Goal: Check status: Check status

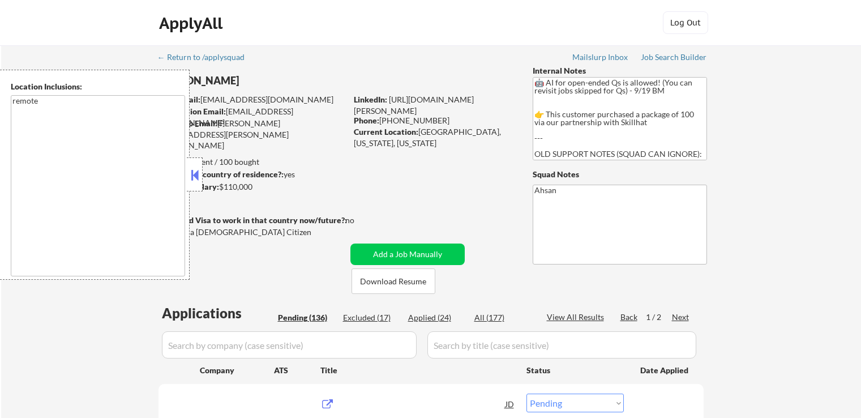
select select ""pending""
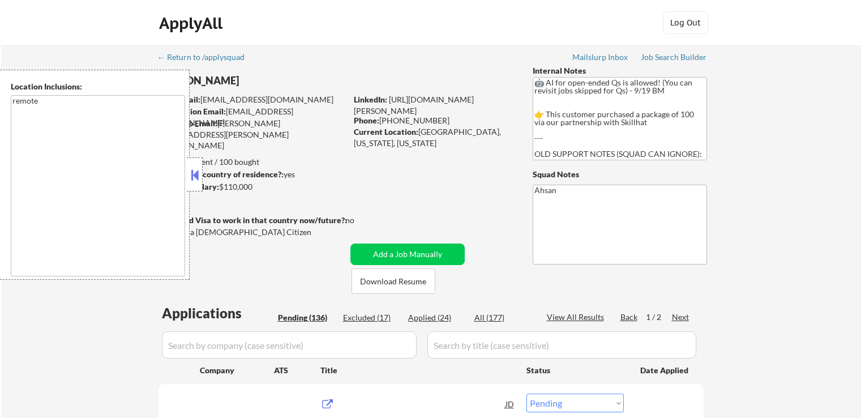
select select ""pending""
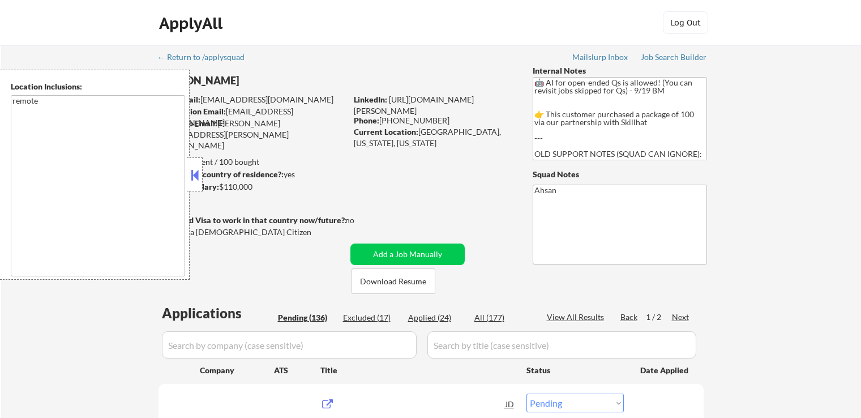
select select ""pending""
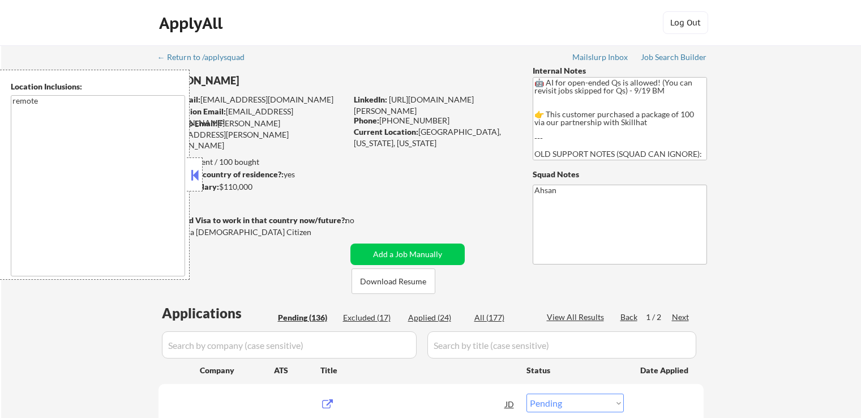
select select ""pending""
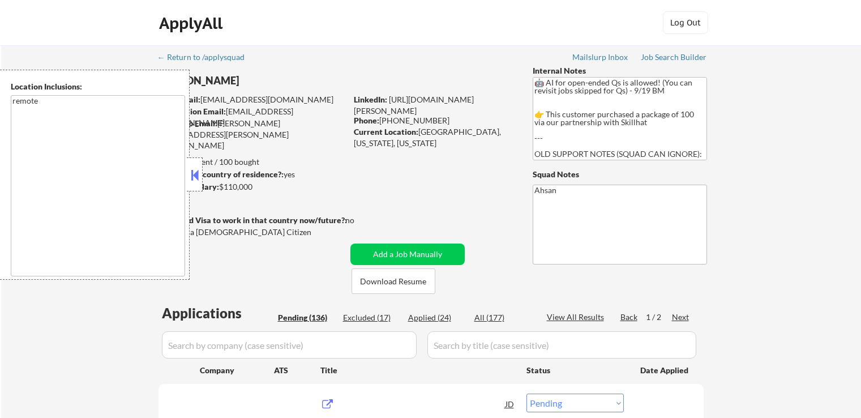
select select ""pending""
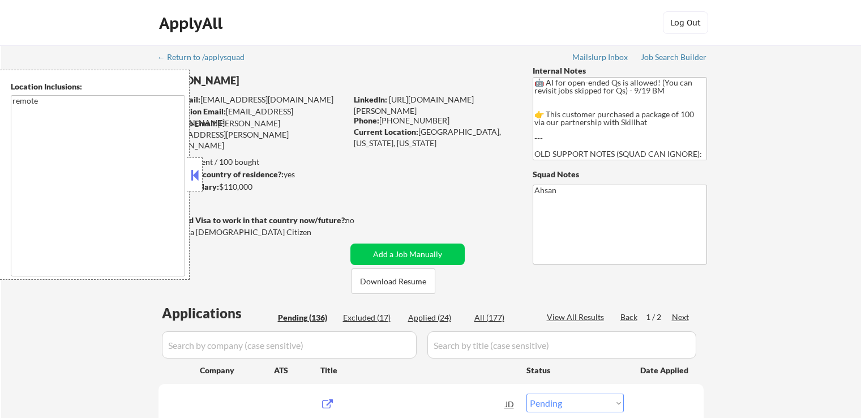
select select ""pending""
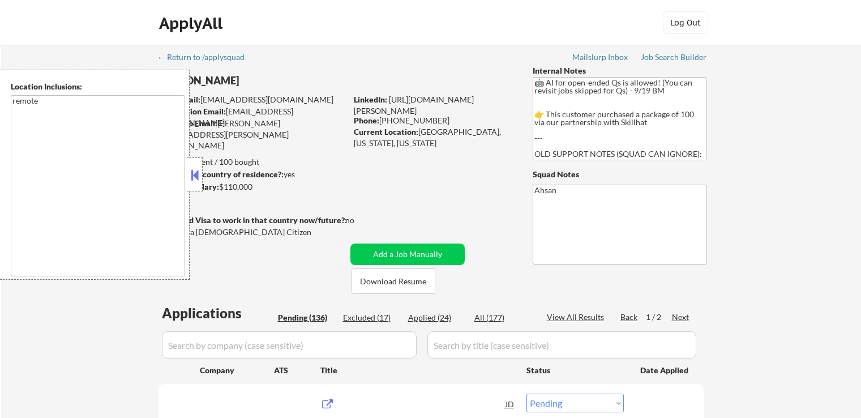
select select ""pending""
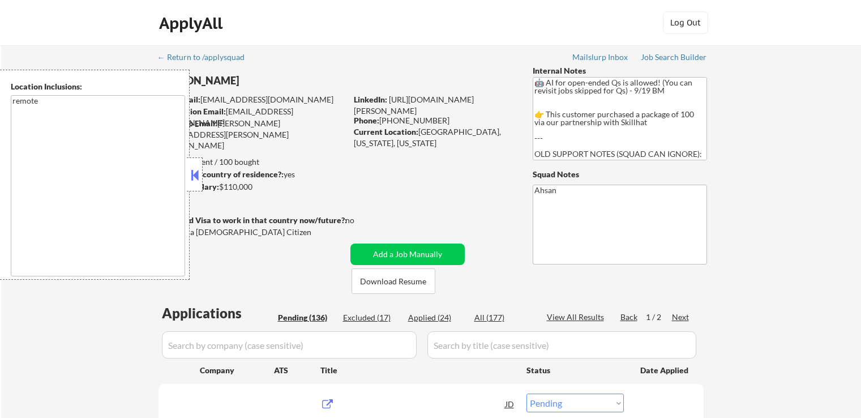
select select ""pending""
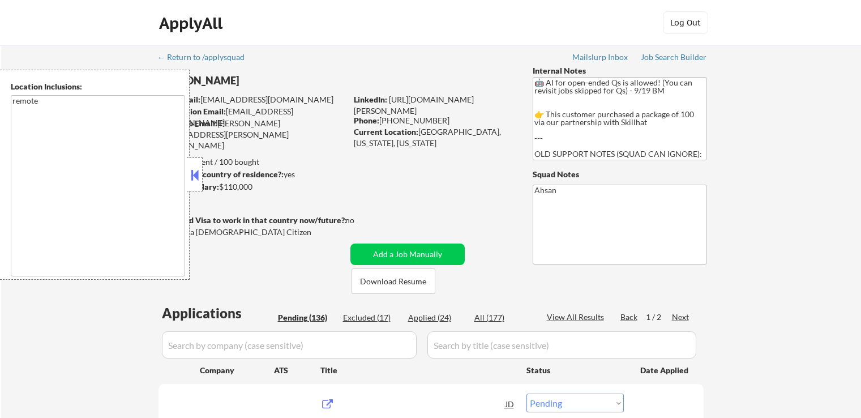
select select ""pending""
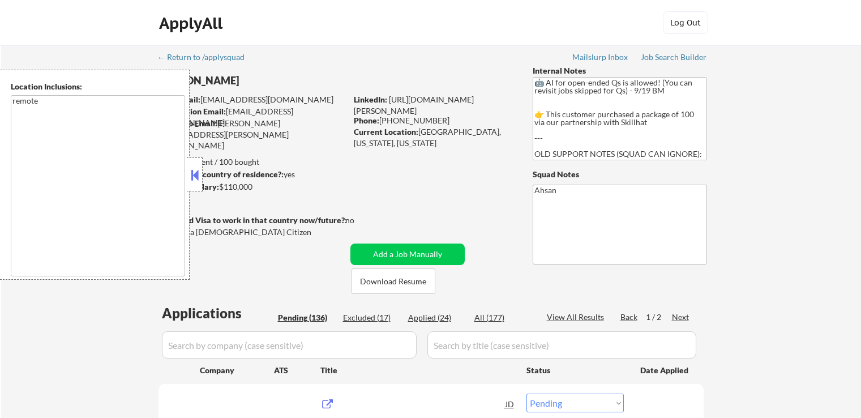
select select ""pending""
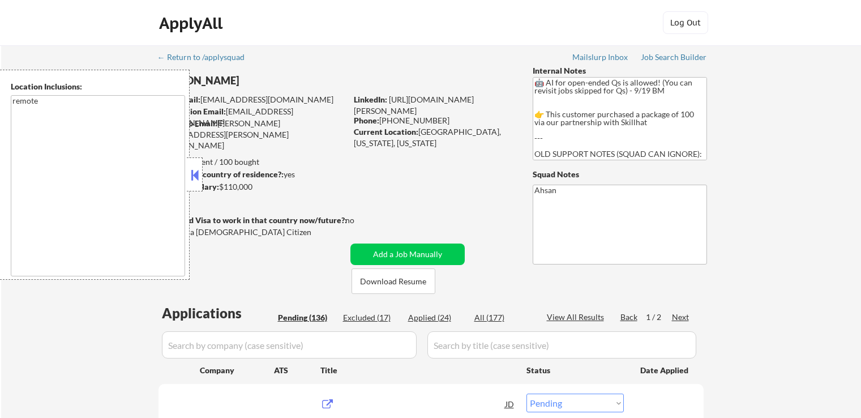
select select ""pending""
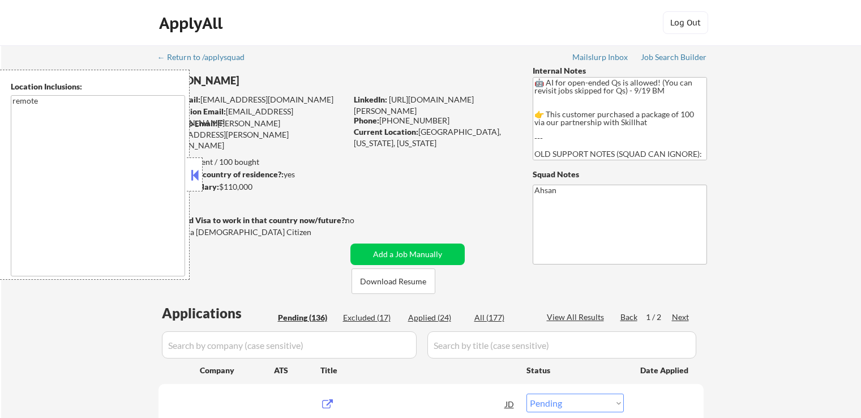
select select ""pending""
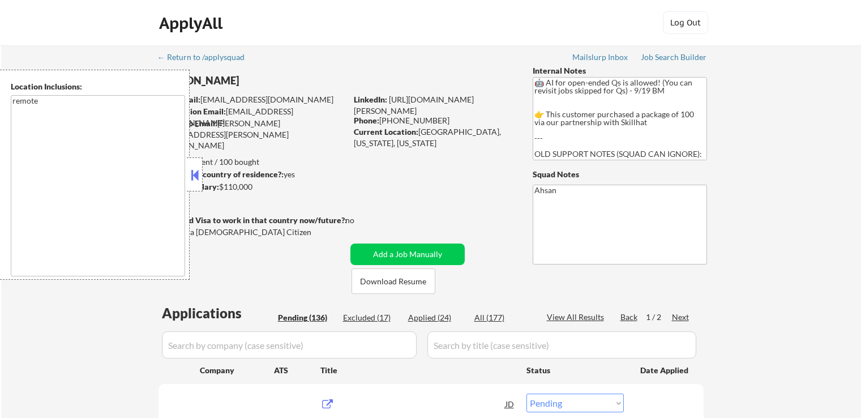
select select ""pending""
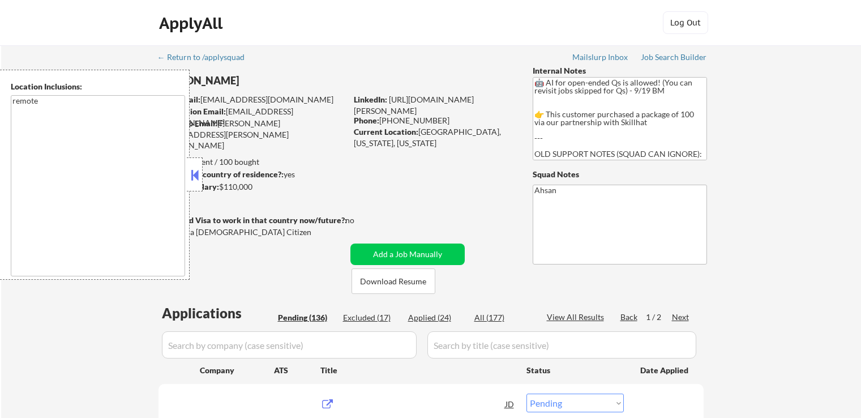
select select ""pending""
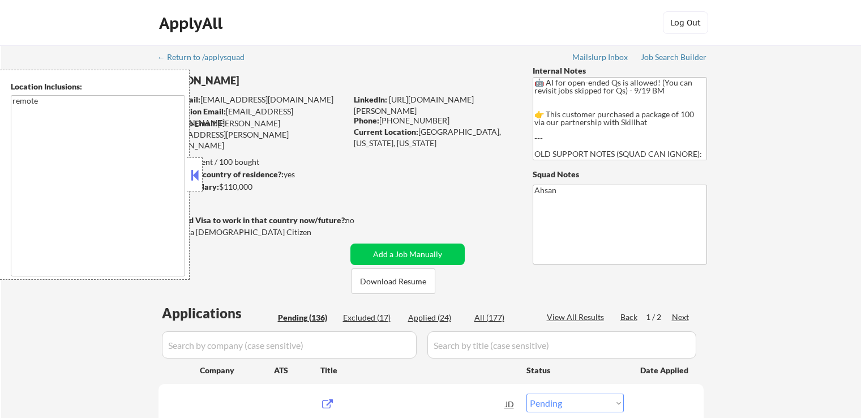
select select ""pending""
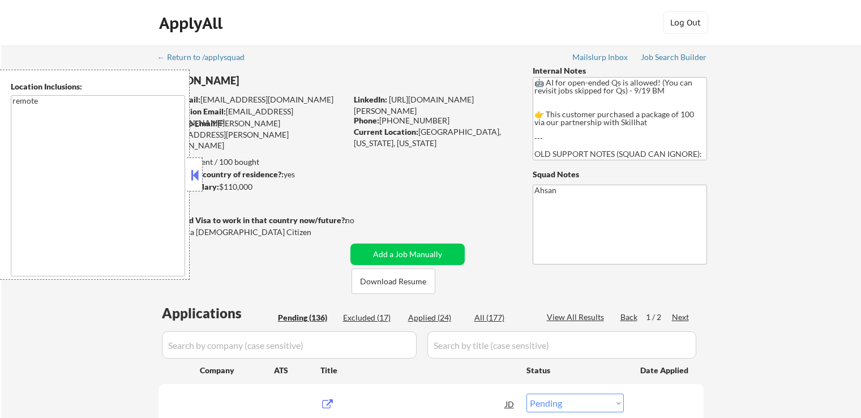
select select ""pending""
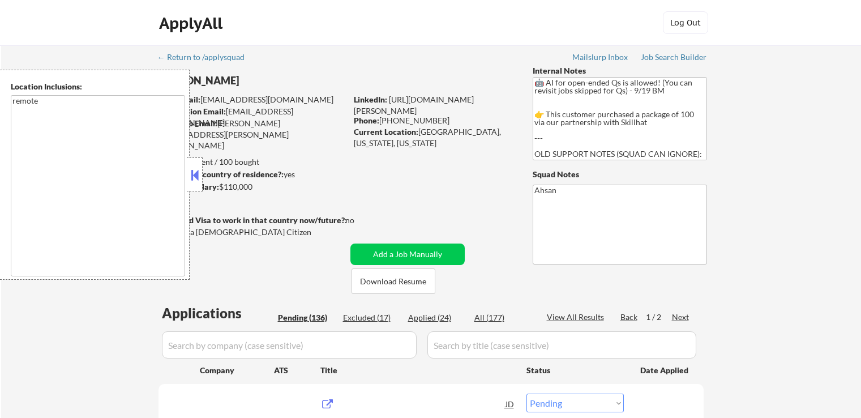
select select ""pending""
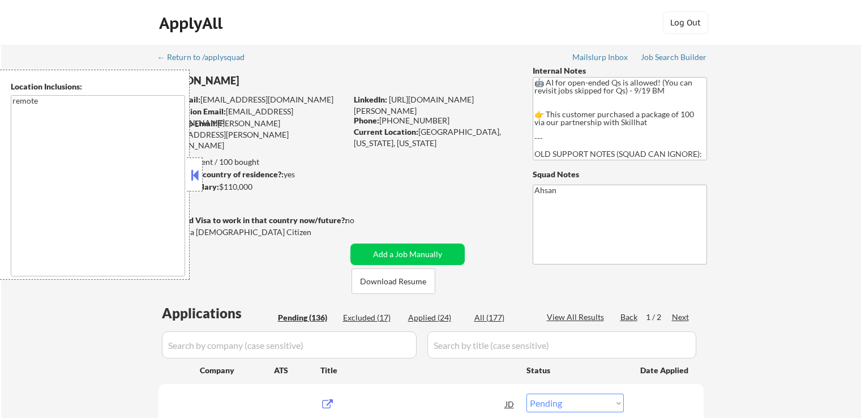
select select ""pending""
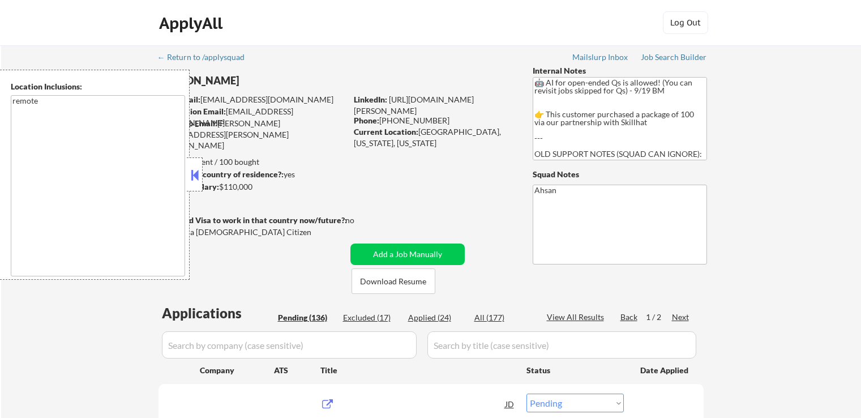
select select ""pending""
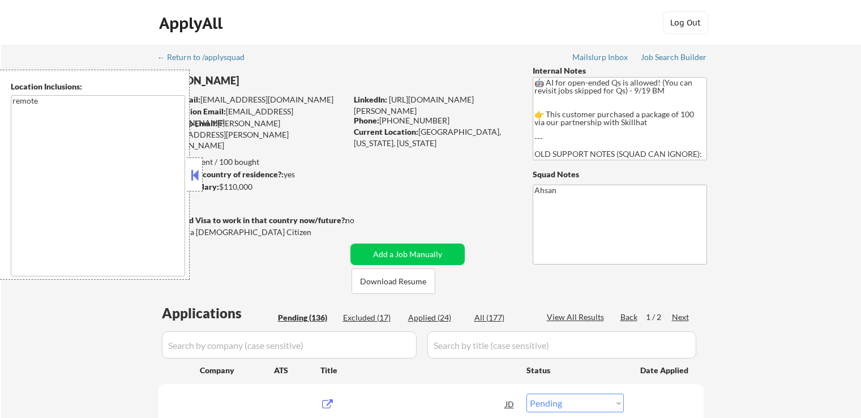
select select ""pending""
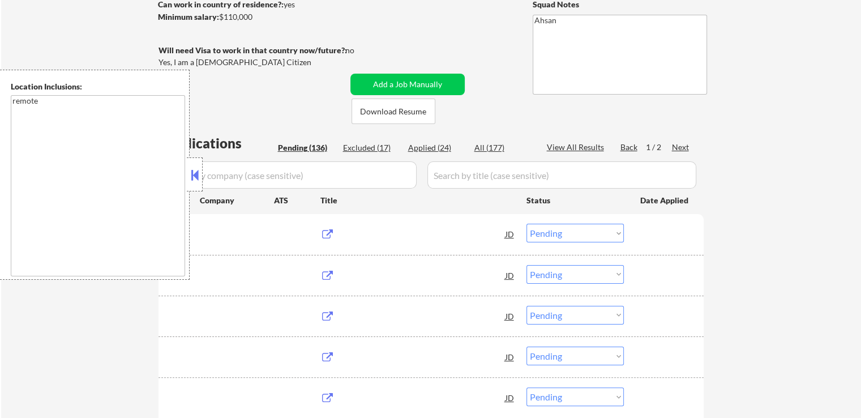
scroll to position [113, 0]
click at [198, 176] on div "Location Inclusions: remote" at bounding box center [101, 175] width 203 height 210
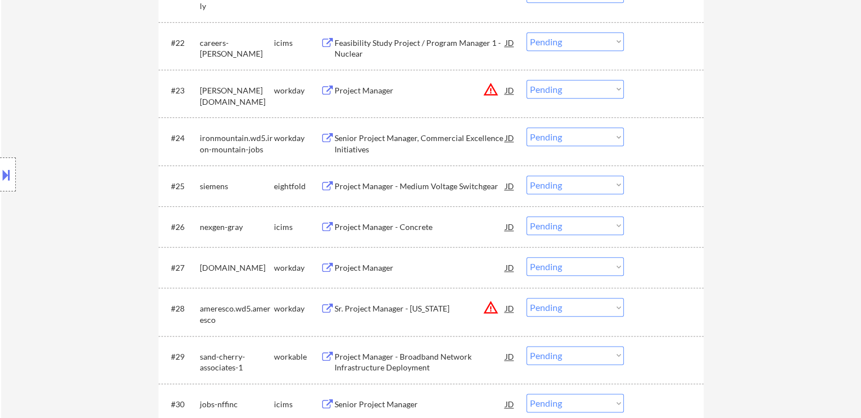
scroll to position [736, 0]
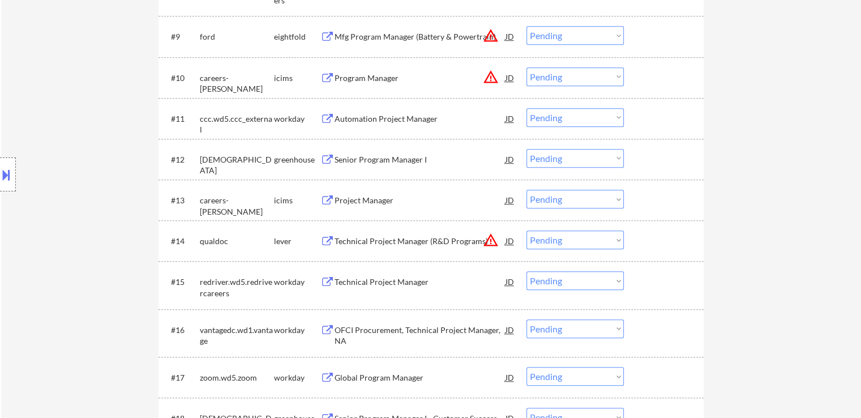
click at [8, 91] on div "Location Inclusions: remote" at bounding box center [101, 175] width 203 height 210
click at [8, 90] on div "Location Inclusions: remote" at bounding box center [101, 175] width 203 height 210
click at [8, 91] on div "Location Inclusions: remote" at bounding box center [101, 175] width 203 height 210
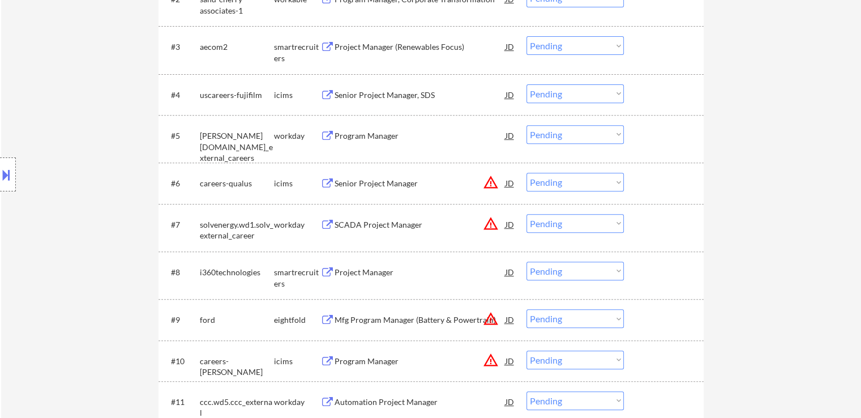
scroll to position [170, 0]
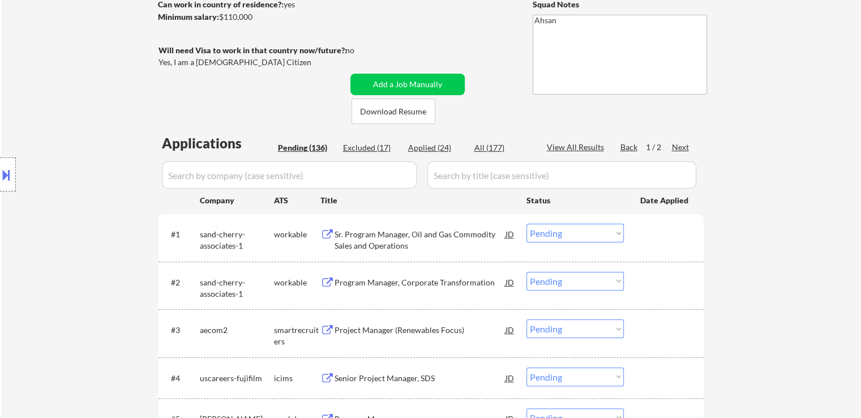
click at [55, 136] on div "Location Inclusions: remote" at bounding box center [101, 175] width 203 height 210
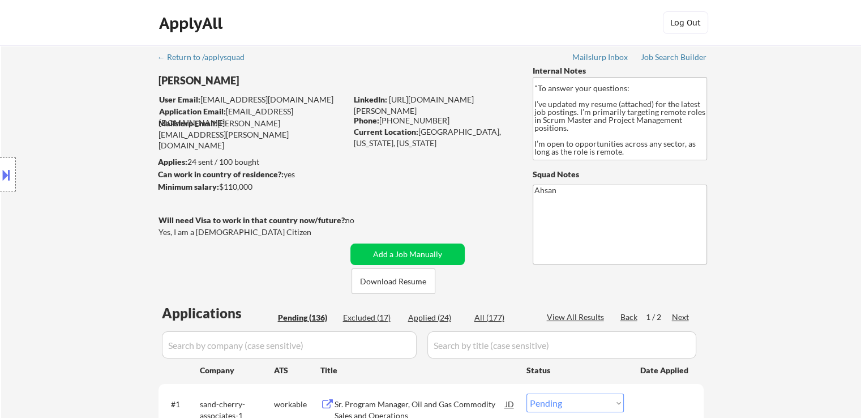
click at [55, 136] on div "Location Inclusions: remote" at bounding box center [101, 175] width 203 height 210
drag, startPoint x: 54, startPoint y: 129, endPoint x: 69, endPoint y: 143, distance: 20.8
click at [50, 129] on div "Location Inclusions: remote" at bounding box center [101, 175] width 203 height 210
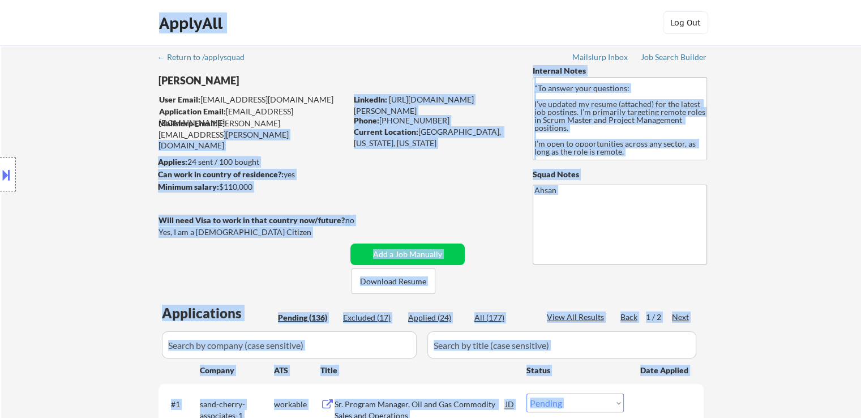
drag, startPoint x: 319, startPoint y: 127, endPoint x: 69, endPoint y: 121, distance: 250.4
click at [130, 104] on body "← Return to /applysquad Mailslurp Inbox Job Search Builder [PERSON_NAME] User E…" at bounding box center [430, 209] width 861 height 418
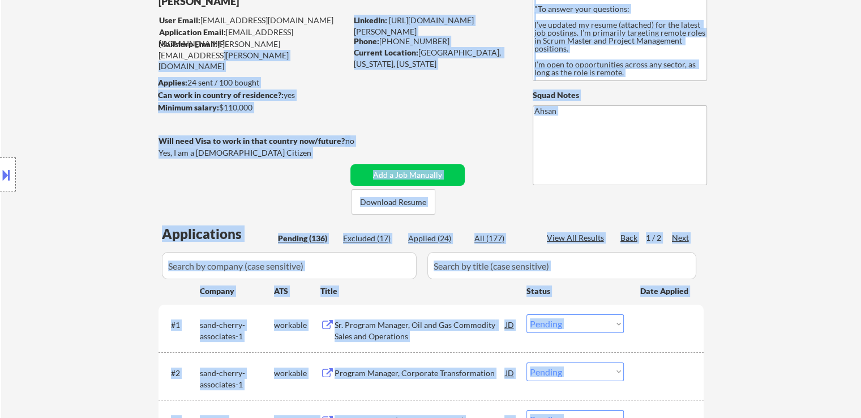
scroll to position [113, 0]
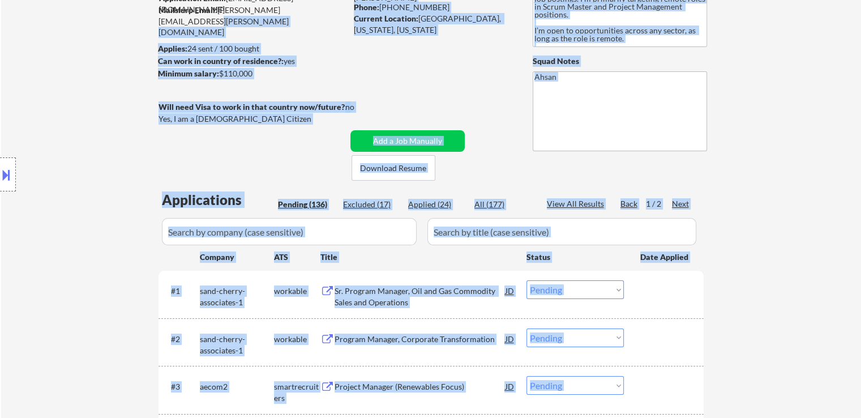
click at [100, 132] on div "Location Inclusions: remote" at bounding box center [101, 175] width 203 height 210
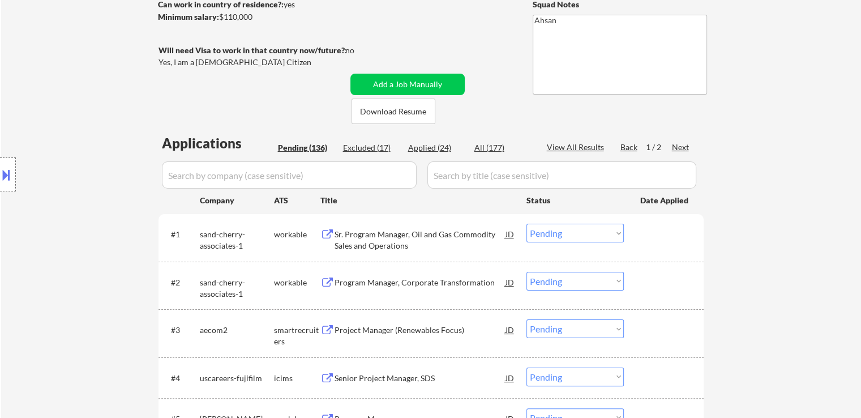
click at [99, 132] on div "Location Inclusions: remote" at bounding box center [101, 175] width 203 height 210
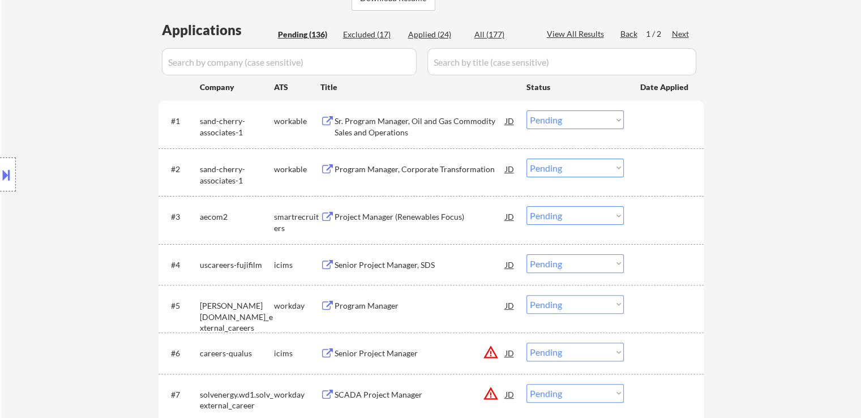
click at [93, 138] on div "Location Inclusions: remote" at bounding box center [101, 175] width 203 height 210
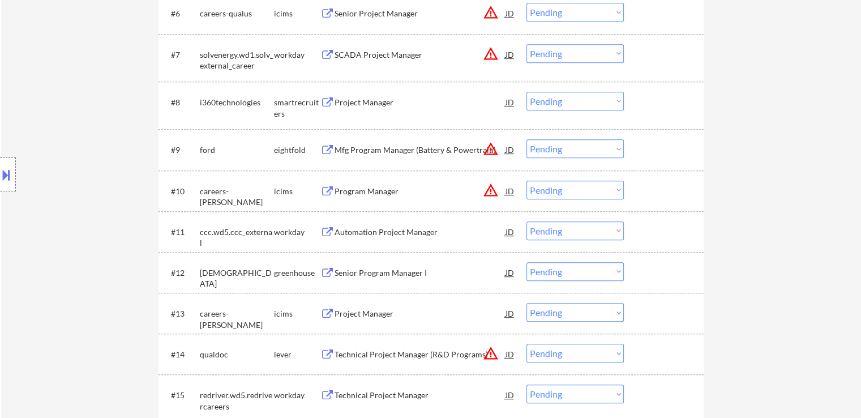
click at [80, 148] on div "Location Inclusions: remote" at bounding box center [101, 175] width 203 height 210
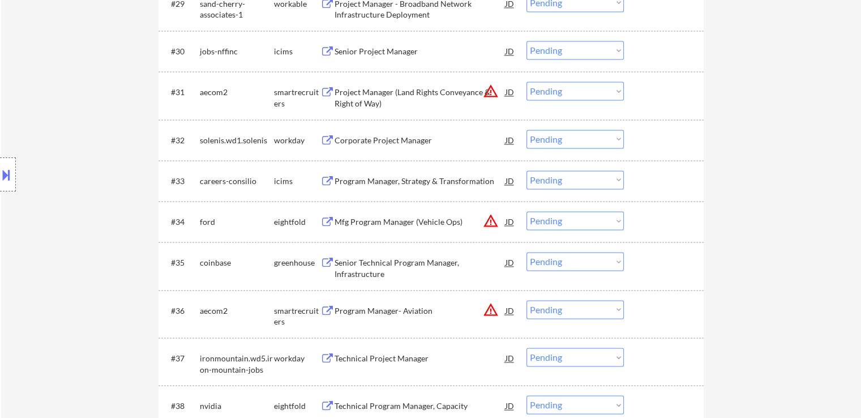
click at [109, 123] on div "Location Inclusions: remote" at bounding box center [101, 175] width 203 height 210
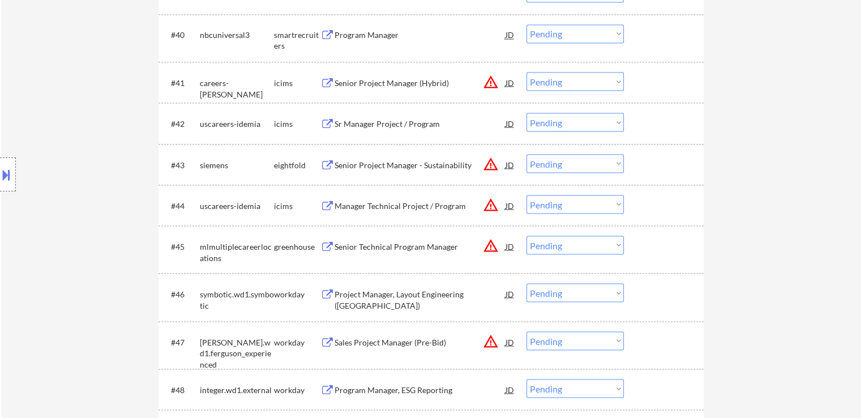
click at [25, 123] on div "Location Inclusions: remote" at bounding box center [101, 175] width 203 height 210
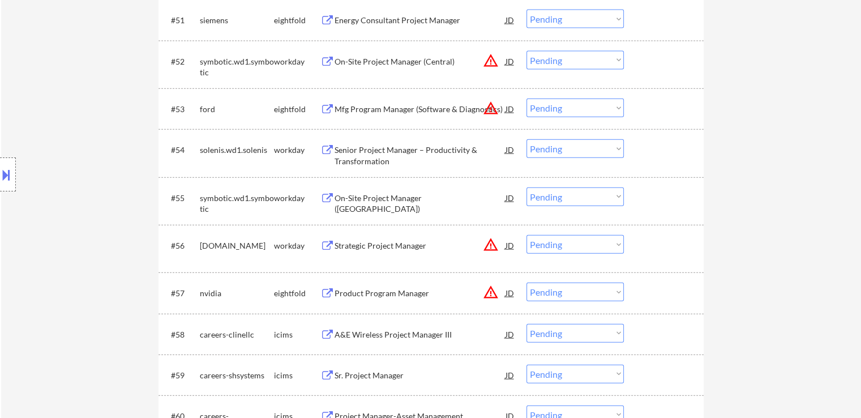
click at [46, 126] on div "Location Inclusions: remote" at bounding box center [101, 175] width 203 height 210
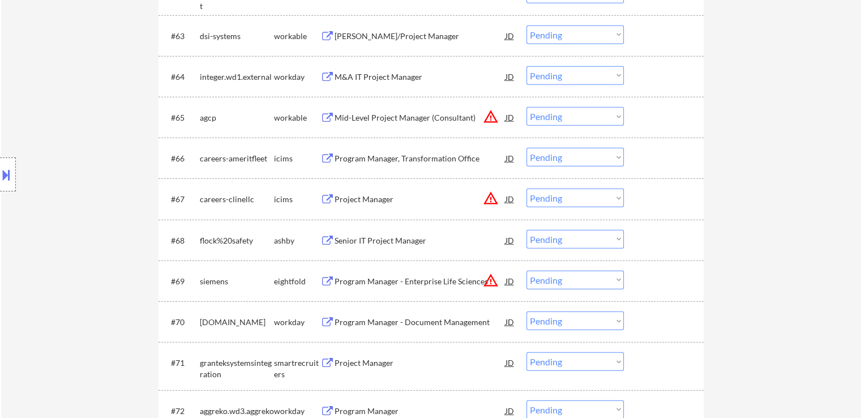
click at [42, 125] on div "Location Inclusions: remote" at bounding box center [101, 175] width 203 height 210
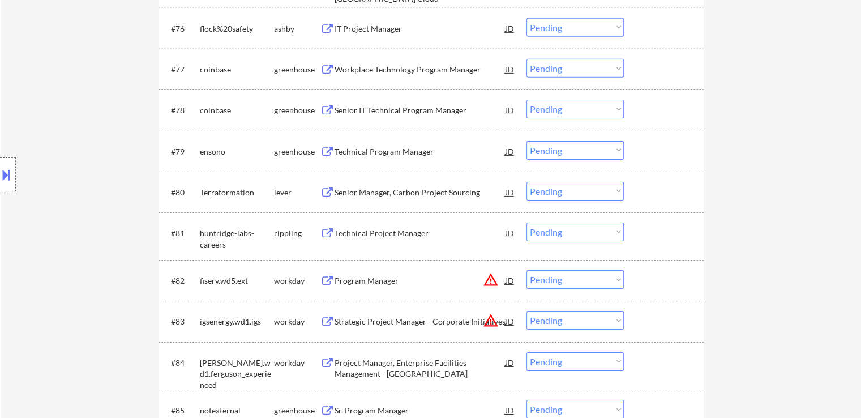
click at [39, 127] on div "Location Inclusions: remote" at bounding box center [101, 175] width 203 height 210
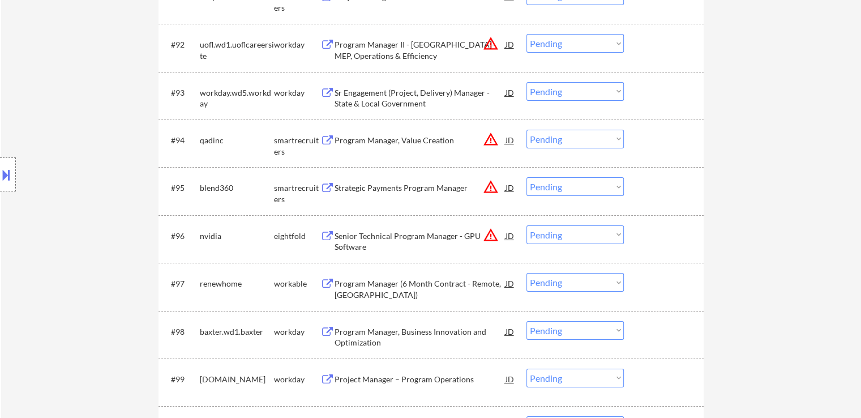
click at [44, 118] on div "Location Inclusions: remote" at bounding box center [101, 175] width 203 height 210
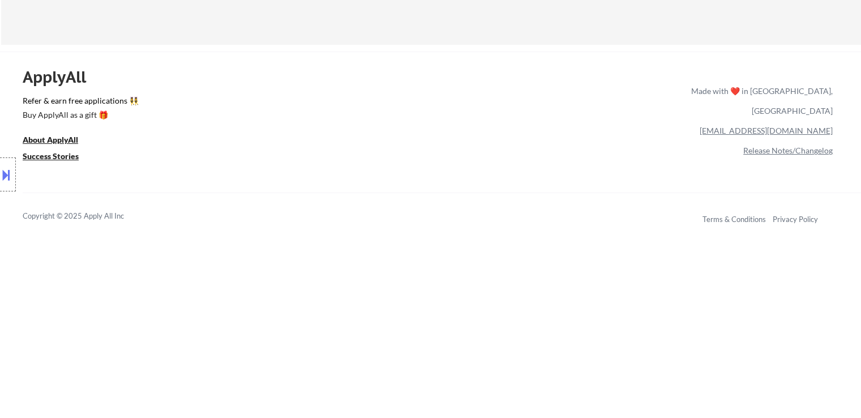
scroll to position [4691, 0]
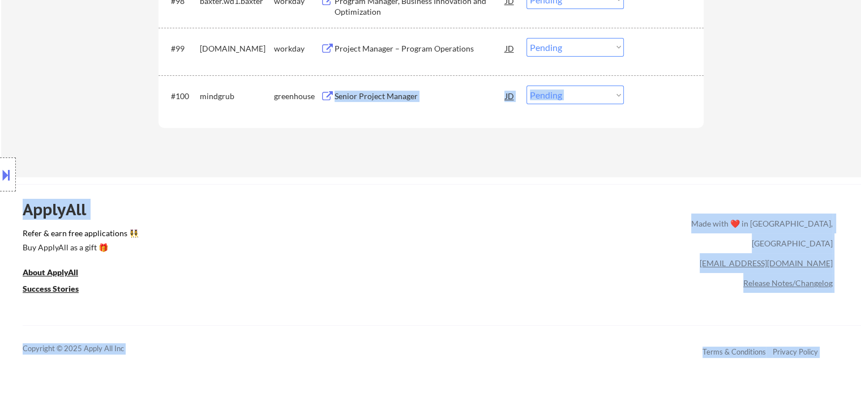
drag, startPoint x: 61, startPoint y: 100, endPoint x: 347, endPoint y: 110, distance: 286.2
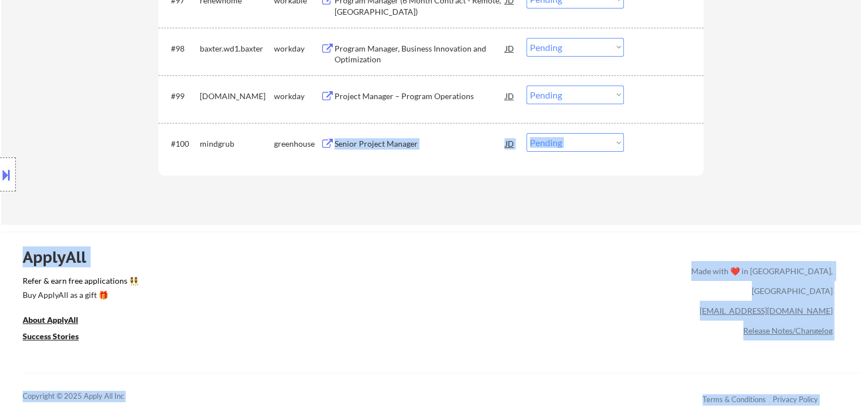
scroll to position [4521, 0]
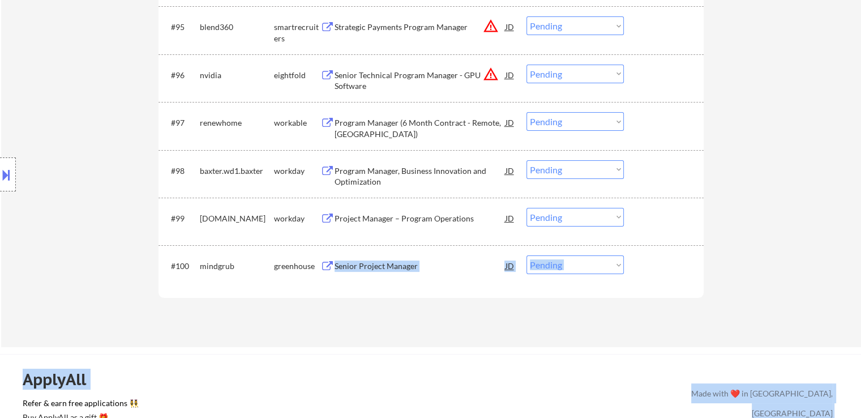
click at [131, 107] on div "Location Inclusions: remote" at bounding box center [101, 175] width 203 height 210
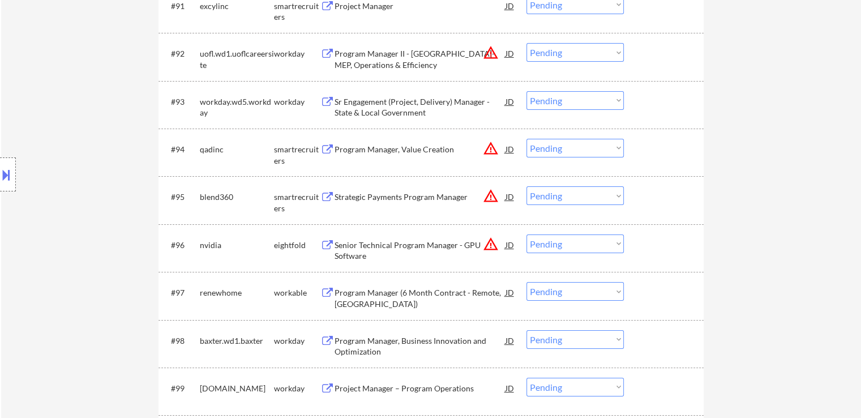
click at [130, 105] on div "Location Inclusions: remote" at bounding box center [101, 175] width 203 height 210
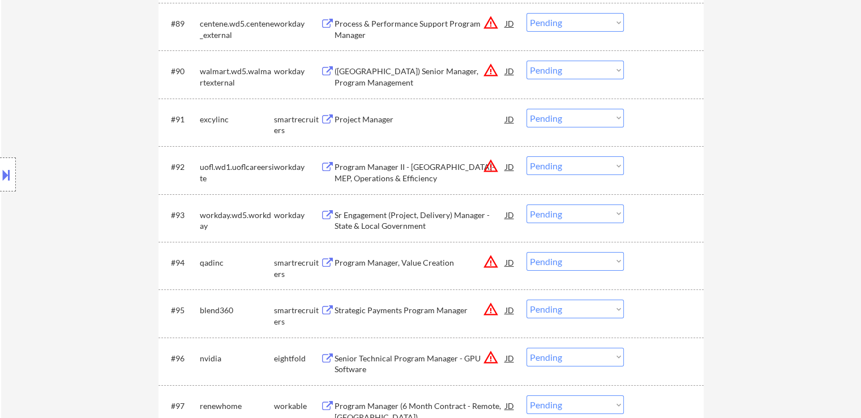
click at [132, 104] on div "Location Inclusions: remote" at bounding box center [101, 175] width 203 height 210
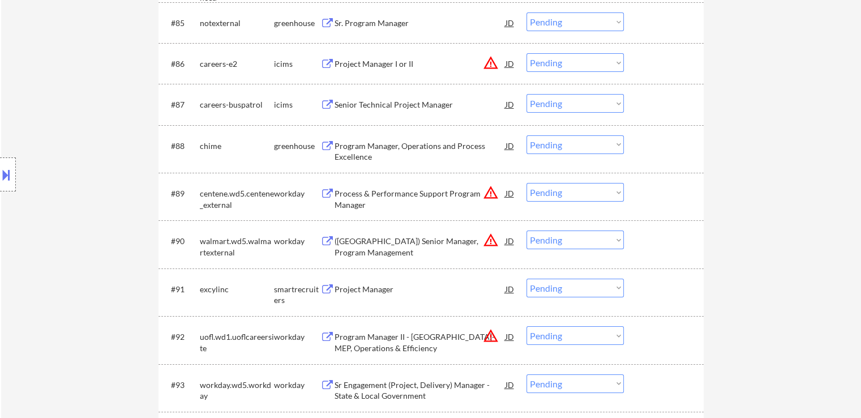
click at [132, 104] on div "Location Inclusions: remote" at bounding box center [101, 175] width 203 height 210
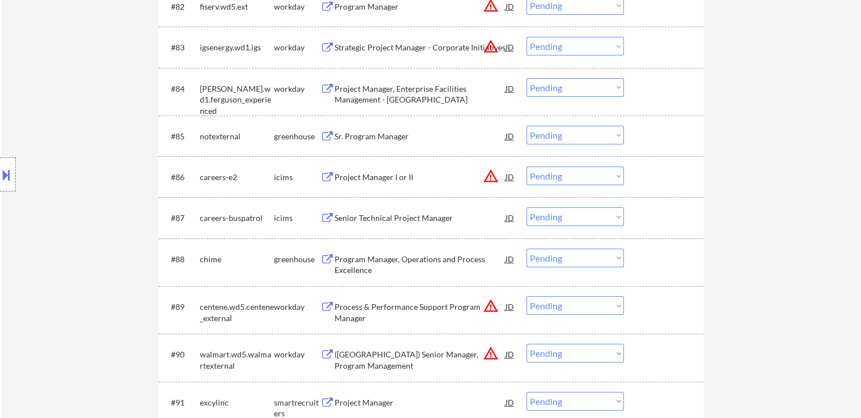
click at [132, 104] on div "Location Inclusions: remote" at bounding box center [101, 175] width 203 height 210
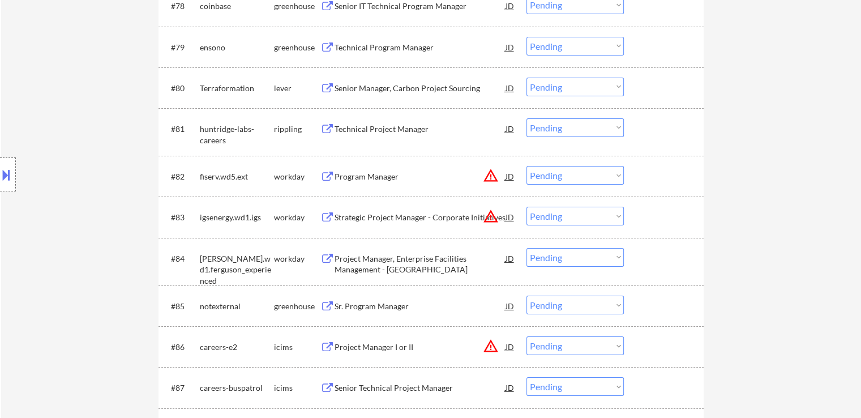
click at [132, 104] on div "Location Inclusions: remote" at bounding box center [101, 175] width 203 height 210
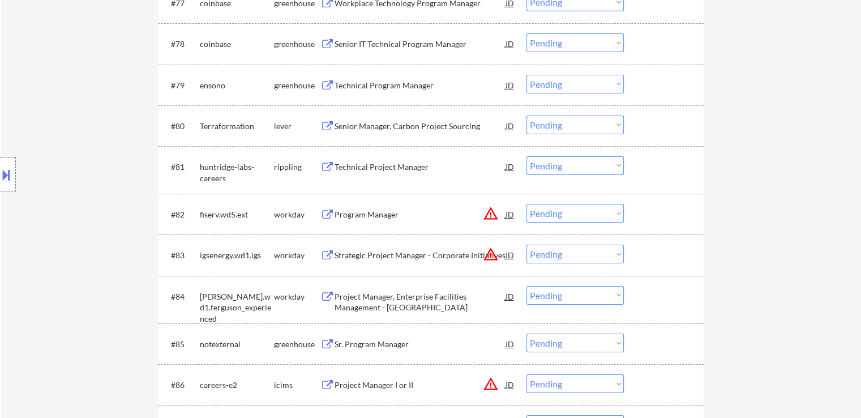
scroll to position [3728, 0]
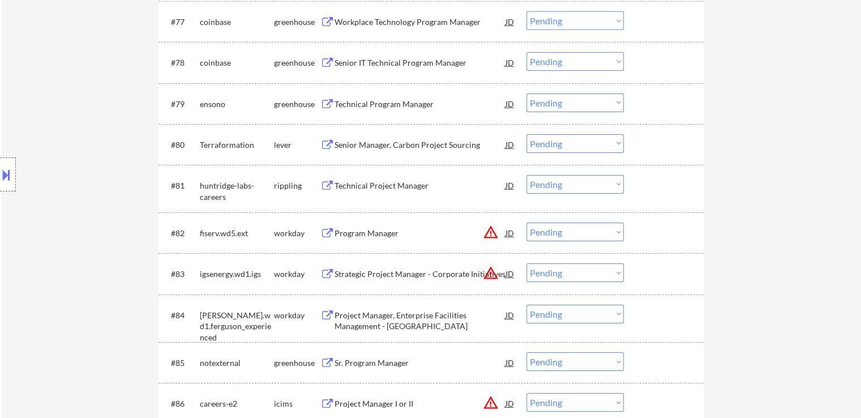
click at [132, 104] on div "Location Inclusions: remote" at bounding box center [101, 175] width 203 height 210
drag, startPoint x: 91, startPoint y: 104, endPoint x: 95, endPoint y: 100, distance: 6.4
click at [91, 102] on div "Location Inclusions: remote" at bounding box center [101, 175] width 203 height 210
click at [100, 98] on div "Location Inclusions: remote" at bounding box center [101, 175] width 203 height 210
click at [99, 98] on div "Location Inclusions: remote" at bounding box center [101, 175] width 203 height 210
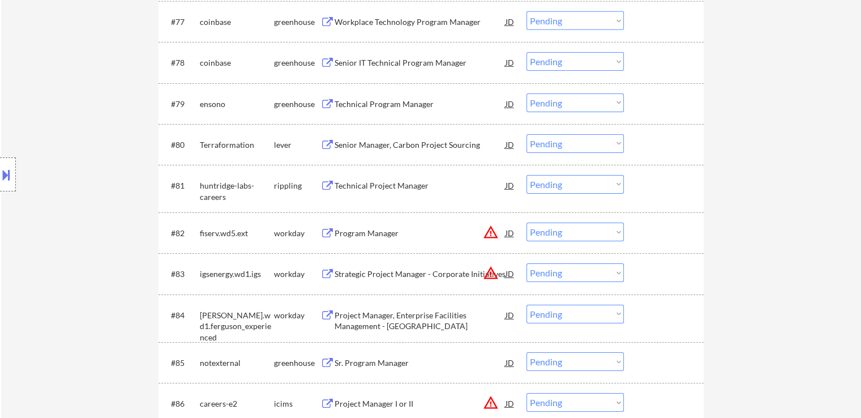
drag, startPoint x: 11, startPoint y: 96, endPoint x: 31, endPoint y: 102, distance: 20.4
click at [11, 96] on div "Location Inclusions: remote" at bounding box center [101, 175] width 203 height 210
click at [55, 112] on div "Location Inclusions: remote" at bounding box center [101, 175] width 203 height 210
click at [72, 117] on div "Location Inclusions: remote" at bounding box center [101, 175] width 203 height 210
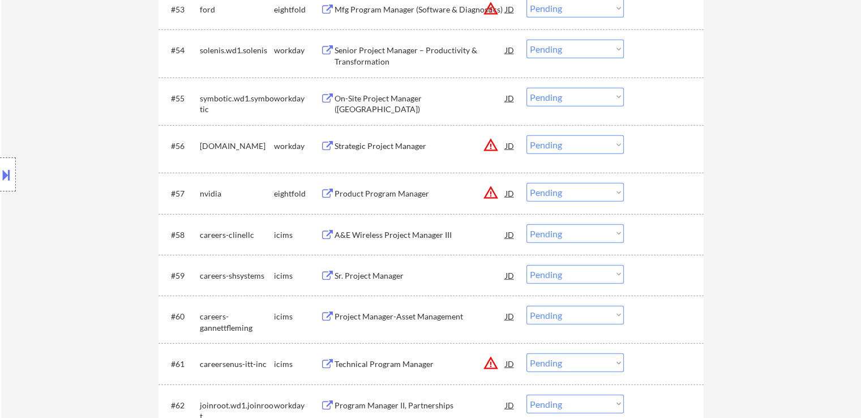
scroll to position [2596, 0]
